Goal: Task Accomplishment & Management: Manage account settings

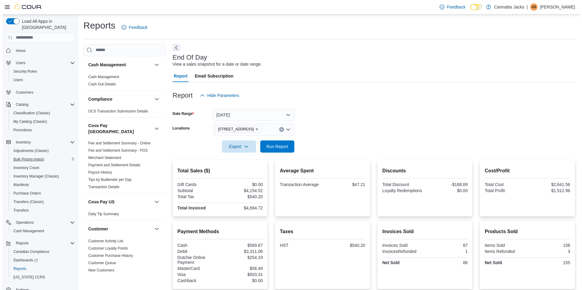
scroll to position [467, 0]
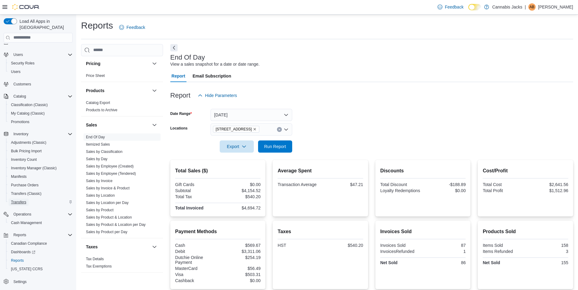
click at [25, 200] on span "Transfers" at bounding box center [18, 202] width 15 height 5
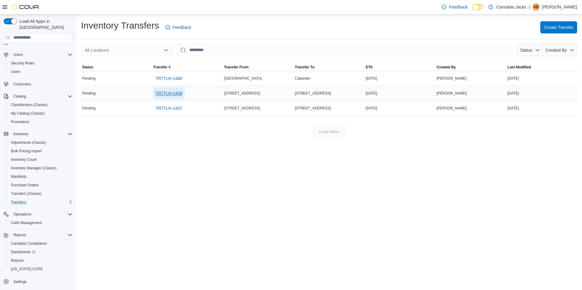
click at [172, 92] on span "TR77LH-1439" at bounding box center [169, 93] width 27 height 6
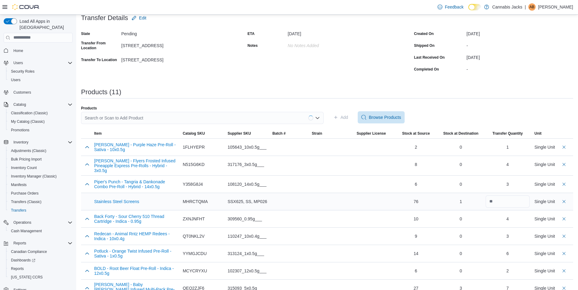
scroll to position [90, 0]
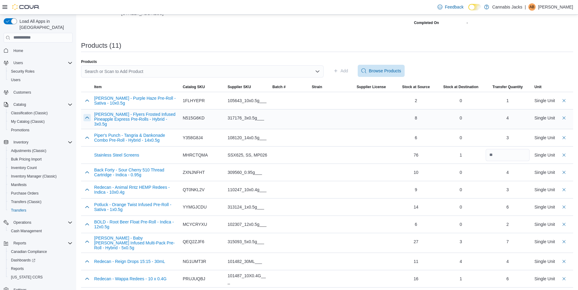
click at [83, 118] on button "button" at bounding box center [86, 117] width 7 height 7
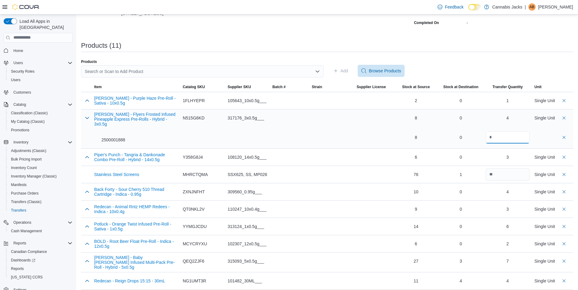
click at [510, 135] on input "*" at bounding box center [507, 138] width 44 height 12
type input "*"
click at [371, 128] on div at bounding box center [373, 128] width 34 height 32
click at [86, 118] on button "button" at bounding box center [86, 117] width 7 height 7
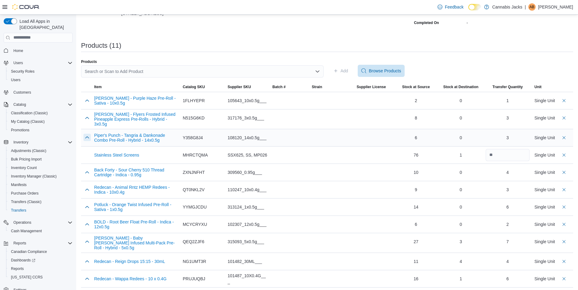
click at [88, 138] on button "button" at bounding box center [86, 137] width 7 height 7
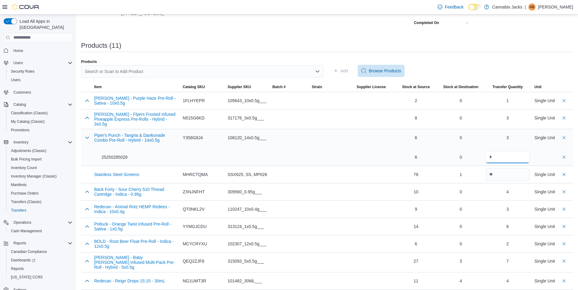
click at [520, 155] on input "*" at bounding box center [507, 157] width 44 height 12
type input "*"
click at [347, 159] on td "Strain" at bounding box center [331, 147] width 45 height 37
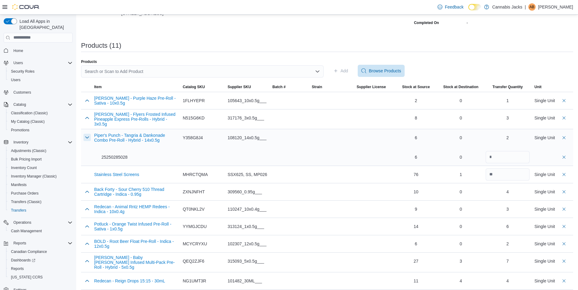
click at [85, 139] on button "button" at bounding box center [86, 137] width 7 height 7
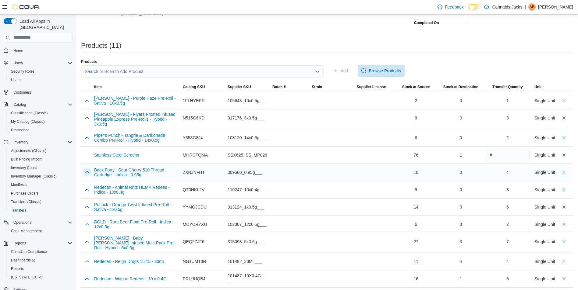
click at [88, 173] on button "button" at bounding box center [86, 172] width 7 height 7
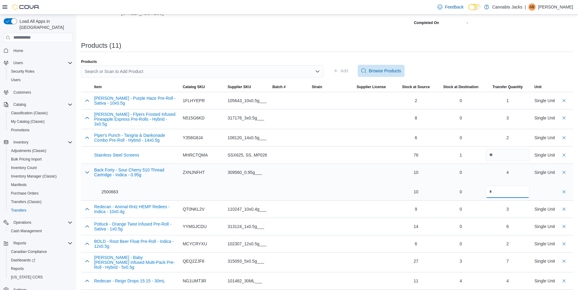
click at [497, 191] on input "*" at bounding box center [507, 192] width 44 height 12
type input "*"
click at [293, 201] on div at bounding box center [289, 209] width 39 height 17
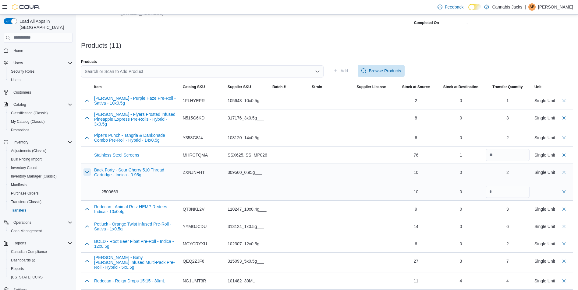
click at [89, 174] on button "button" at bounding box center [86, 172] width 7 height 7
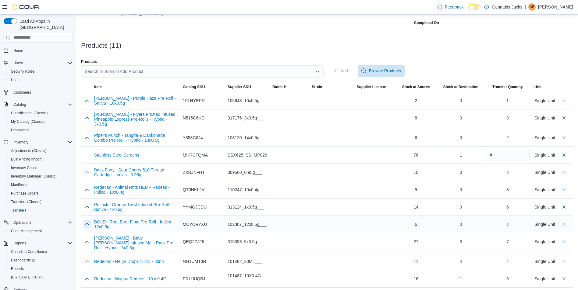
click at [88, 224] on button "button" at bounding box center [86, 224] width 7 height 7
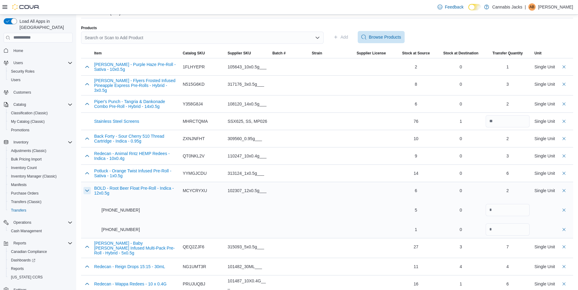
scroll to position [129, 0]
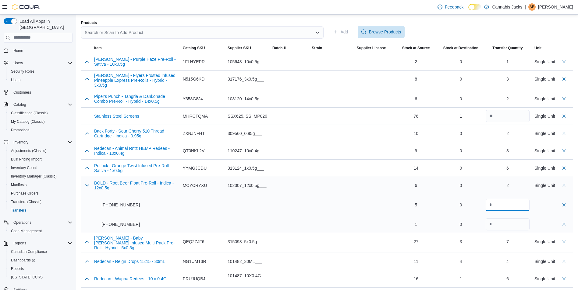
click at [513, 209] on input "*" at bounding box center [507, 205] width 44 height 12
type input "*"
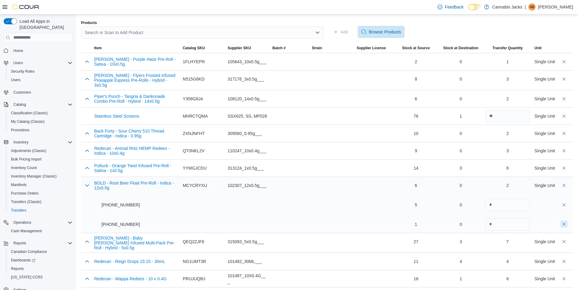
click at [567, 225] on button "delete transfer product" at bounding box center [563, 224] width 7 height 7
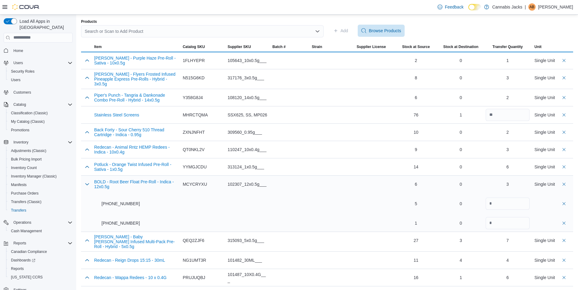
click at [328, 217] on td "Strain" at bounding box center [331, 204] width 45 height 56
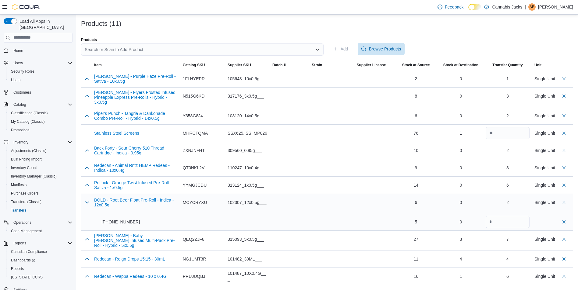
scroll to position [109, 0]
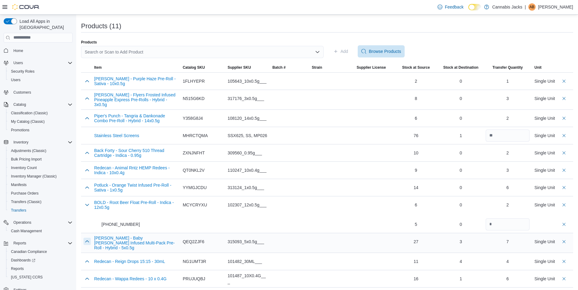
click at [87, 243] on button "button" at bounding box center [86, 241] width 7 height 7
click at [497, 260] on input "*" at bounding box center [507, 261] width 44 height 12
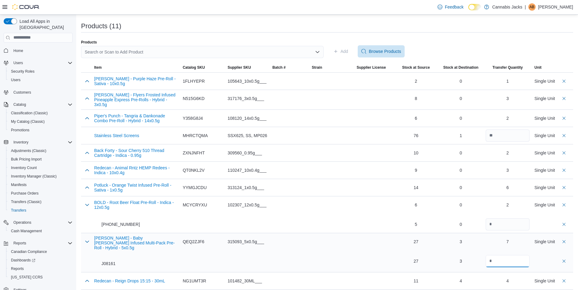
type input "*"
click at [309, 258] on div at bounding box center [289, 252] width 39 height 37
click at [84, 242] on button "button" at bounding box center [86, 241] width 7 height 7
click at [86, 279] on button "button" at bounding box center [86, 279] width 7 height 7
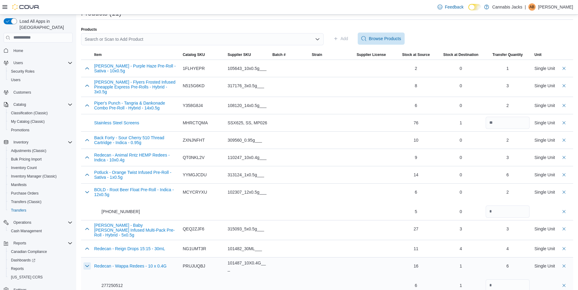
scroll to position [129, 0]
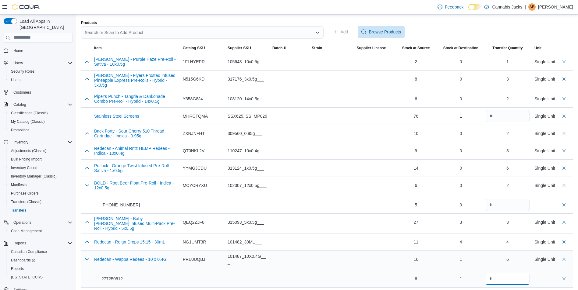
click at [501, 276] on input "*" at bounding box center [507, 279] width 44 height 12
type input "*"
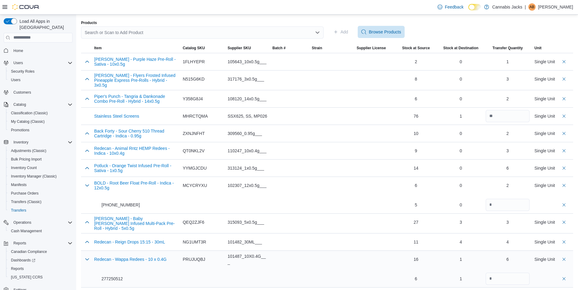
click at [372, 268] on div at bounding box center [373, 270] width 34 height 32
click at [88, 259] on button "button" at bounding box center [86, 259] width 7 height 7
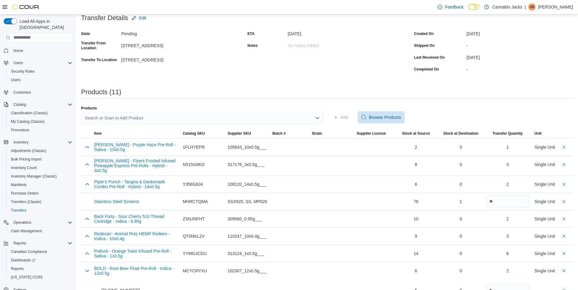
scroll to position [0, 0]
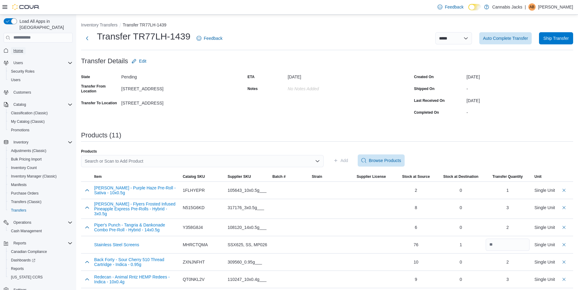
click at [22, 48] on span "Home" at bounding box center [18, 50] width 10 height 5
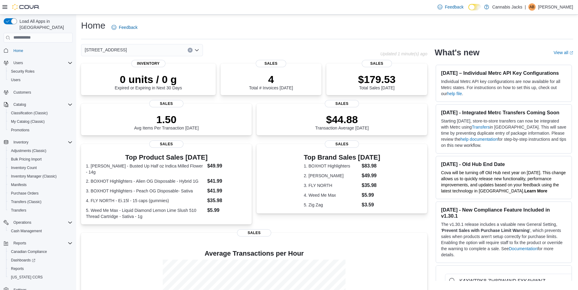
click at [189, 51] on icon "Clear input" at bounding box center [190, 50] width 2 height 2
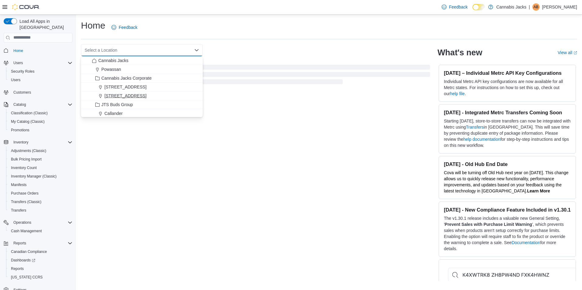
click at [120, 92] on button "[STREET_ADDRESS]" at bounding box center [142, 96] width 122 height 9
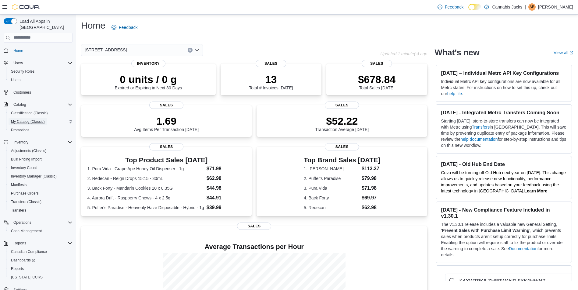
click at [22, 119] on span "My Catalog (Classic)" at bounding box center [28, 121] width 34 height 5
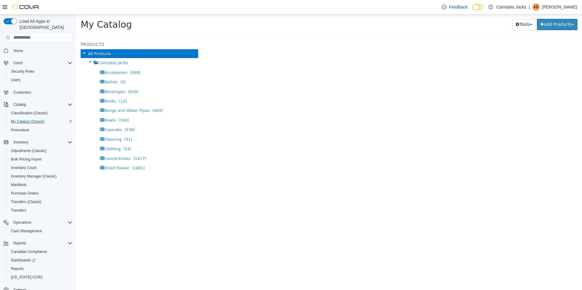
select select "**********"
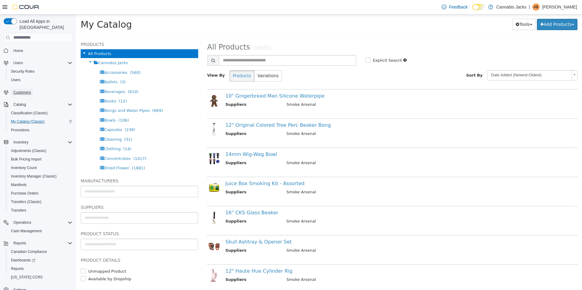
click at [21, 90] on span "Customers" at bounding box center [22, 92] width 18 height 5
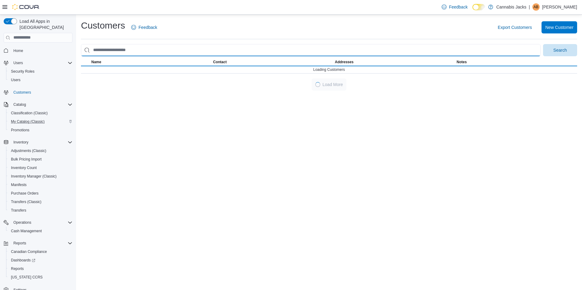
click at [153, 48] on input "search" at bounding box center [311, 50] width 460 height 12
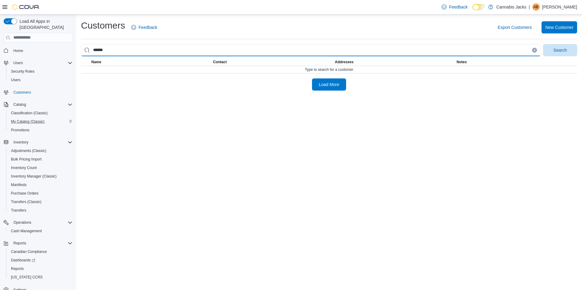
click at [543, 44] on button "Search" at bounding box center [560, 50] width 34 height 12
type input "******"
click at [543, 44] on button "Search" at bounding box center [560, 50] width 34 height 12
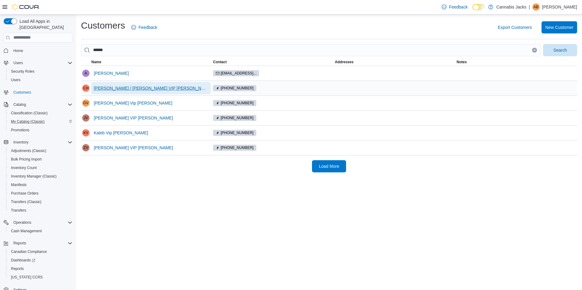
click at [126, 85] on span "[PERSON_NAME] / [PERSON_NAME] VIP [PERSON_NAME]" at bounding box center [151, 88] width 114 height 12
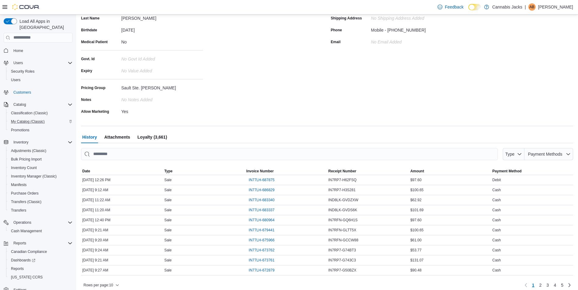
scroll to position [91, 0]
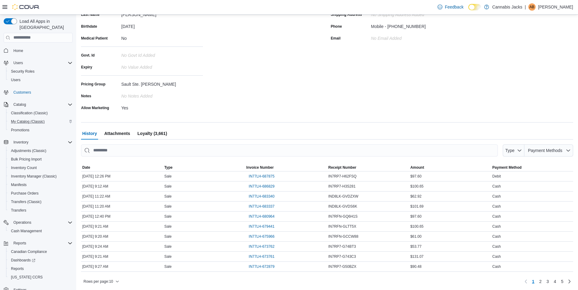
click at [151, 135] on span "Loyalty (3,661)" at bounding box center [152, 134] width 30 height 12
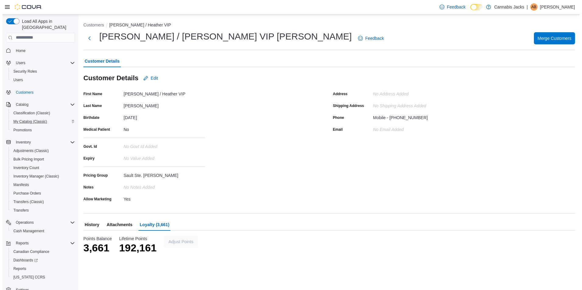
scroll to position [0, 0]
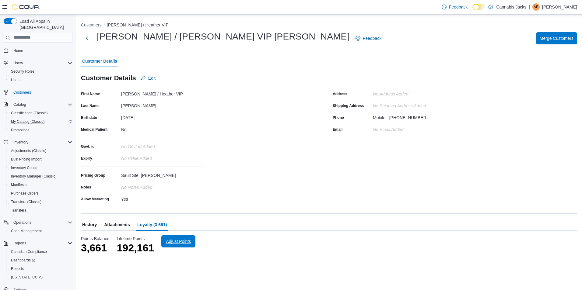
click at [179, 239] on span "Adjust Points" at bounding box center [178, 242] width 25 height 6
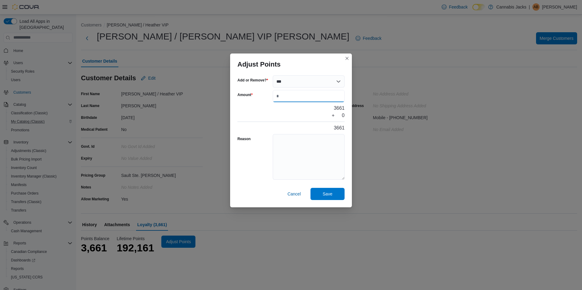
click at [297, 99] on input "Amount" at bounding box center [309, 96] width 72 height 12
type input "****"
click at [341, 197] on button "Save" at bounding box center [328, 194] width 34 height 12
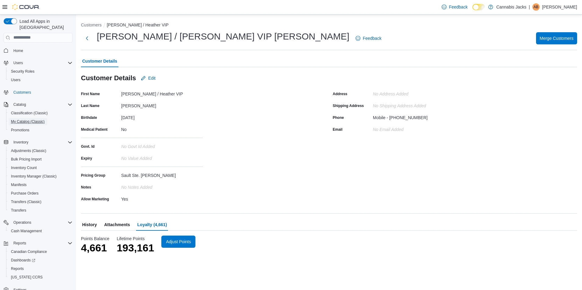
drag, startPoint x: 33, startPoint y: 115, endPoint x: 35, endPoint y: 5, distance: 109.6
click at [33, 119] on span "My Catalog (Classic)" at bounding box center [28, 121] width 34 height 5
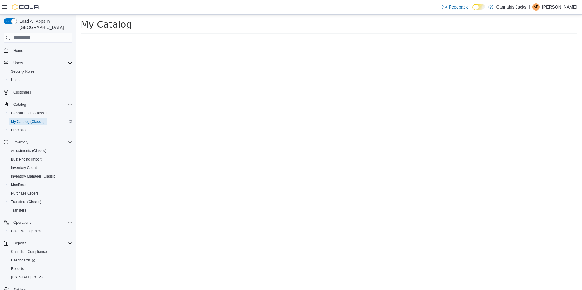
click at [24, 118] on span "My Catalog (Classic)" at bounding box center [28, 121] width 34 height 7
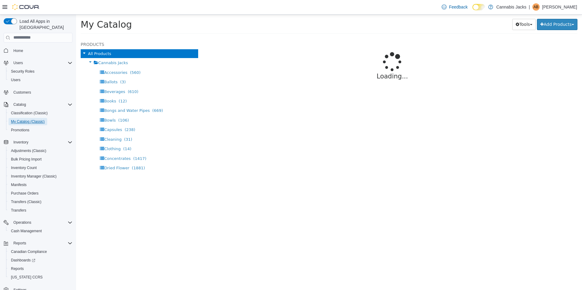
select select "**********"
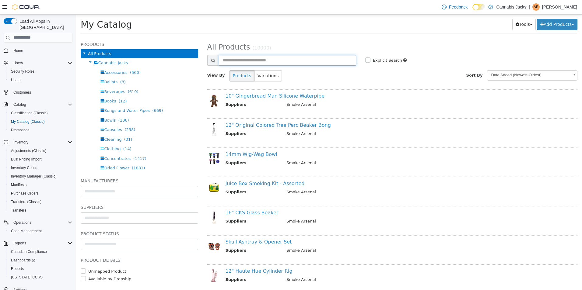
click at [258, 61] on input "text" at bounding box center [287, 60] width 137 height 11
type input "******"
select select "**********"
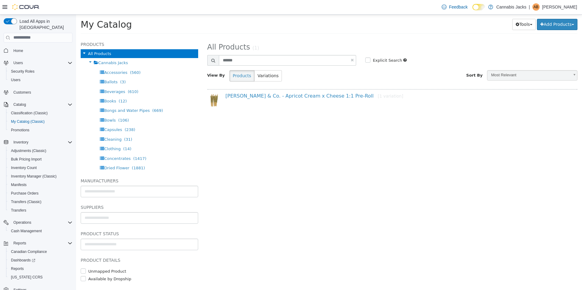
click at [279, 99] on h4 "[PERSON_NAME] & Co. - Apricot Cream x Cheese 1:1 Pre-Roll [1 variation]" at bounding box center [395, 96] width 339 height 6
click at [278, 94] on link "[PERSON_NAME] & Co. - Apricot Cream x Cheese 1:1 Pre-Roll [1 variation]" at bounding box center [315, 96] width 178 height 6
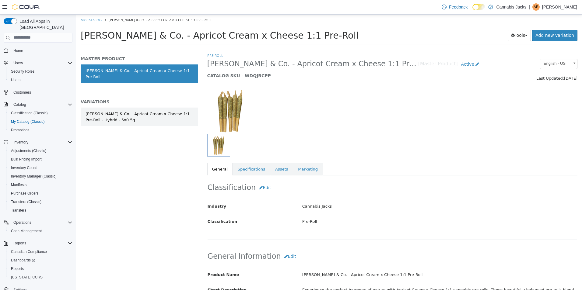
click at [150, 118] on link "[PERSON_NAME] & Co. - Apricot Cream x Cheese 1:1 Pre-Roll - Hybrid - 5x0.5g" at bounding box center [140, 116] width 118 height 19
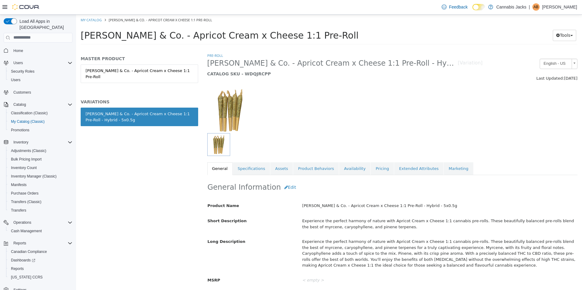
click at [257, 169] on link "Specifications" at bounding box center [251, 168] width 37 height 13
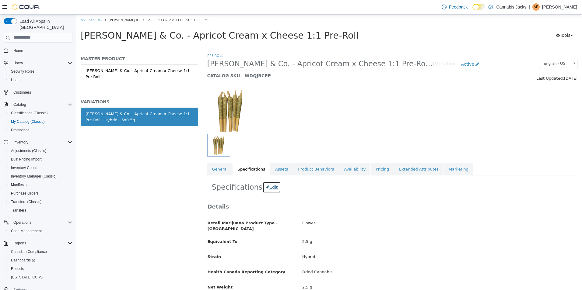
click at [272, 189] on button "Edit" at bounding box center [271, 187] width 19 height 11
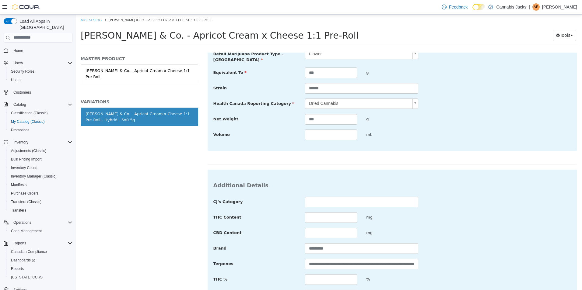
scroll to position [183, 0]
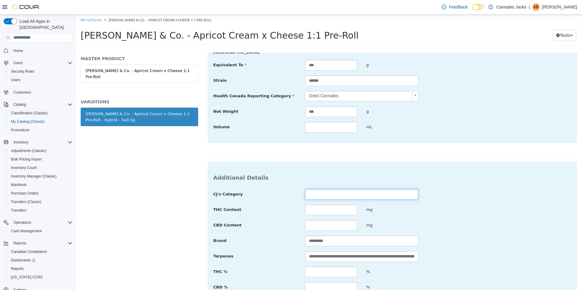
click at [338, 192] on input "text" at bounding box center [361, 194] width 113 height 11
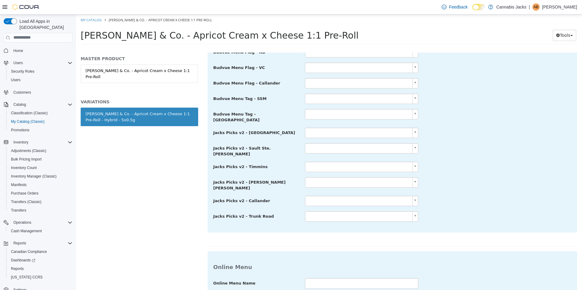
scroll to position [523, 0]
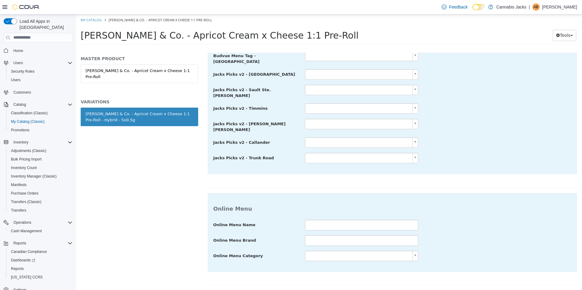
type input "********"
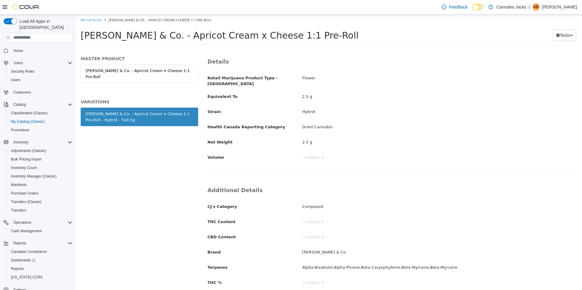
scroll to position [24, 0]
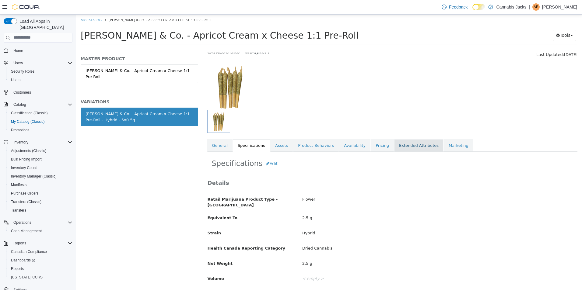
click at [394, 150] on link "Extended Attributes" at bounding box center [418, 145] width 49 height 13
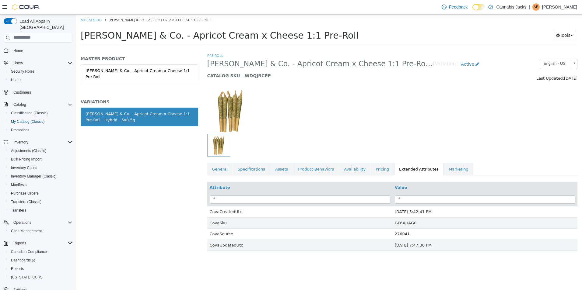
click at [376, 149] on div at bounding box center [345, 145] width 276 height 23
click at [371, 169] on link "Pricing" at bounding box center [382, 169] width 23 height 13
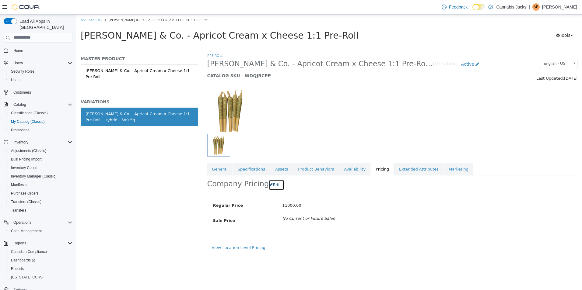
click at [274, 186] on button "Edit" at bounding box center [277, 184] width 16 height 11
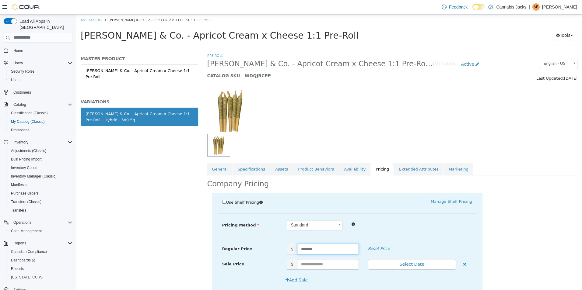
click at [327, 251] on input "*******" at bounding box center [327, 249] width 61 height 11
type input "*****"
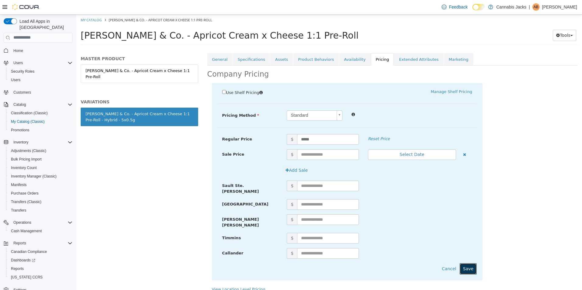
click at [465, 263] on button "Save" at bounding box center [468, 268] width 17 height 11
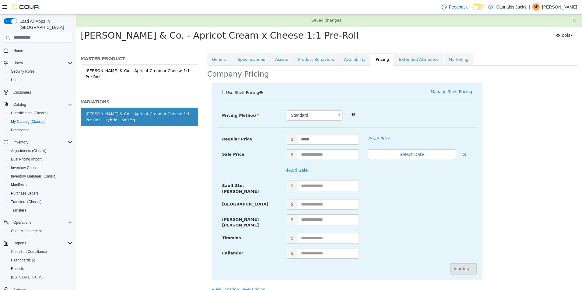
scroll to position [0, 0]
